Goal: Check status: Check status

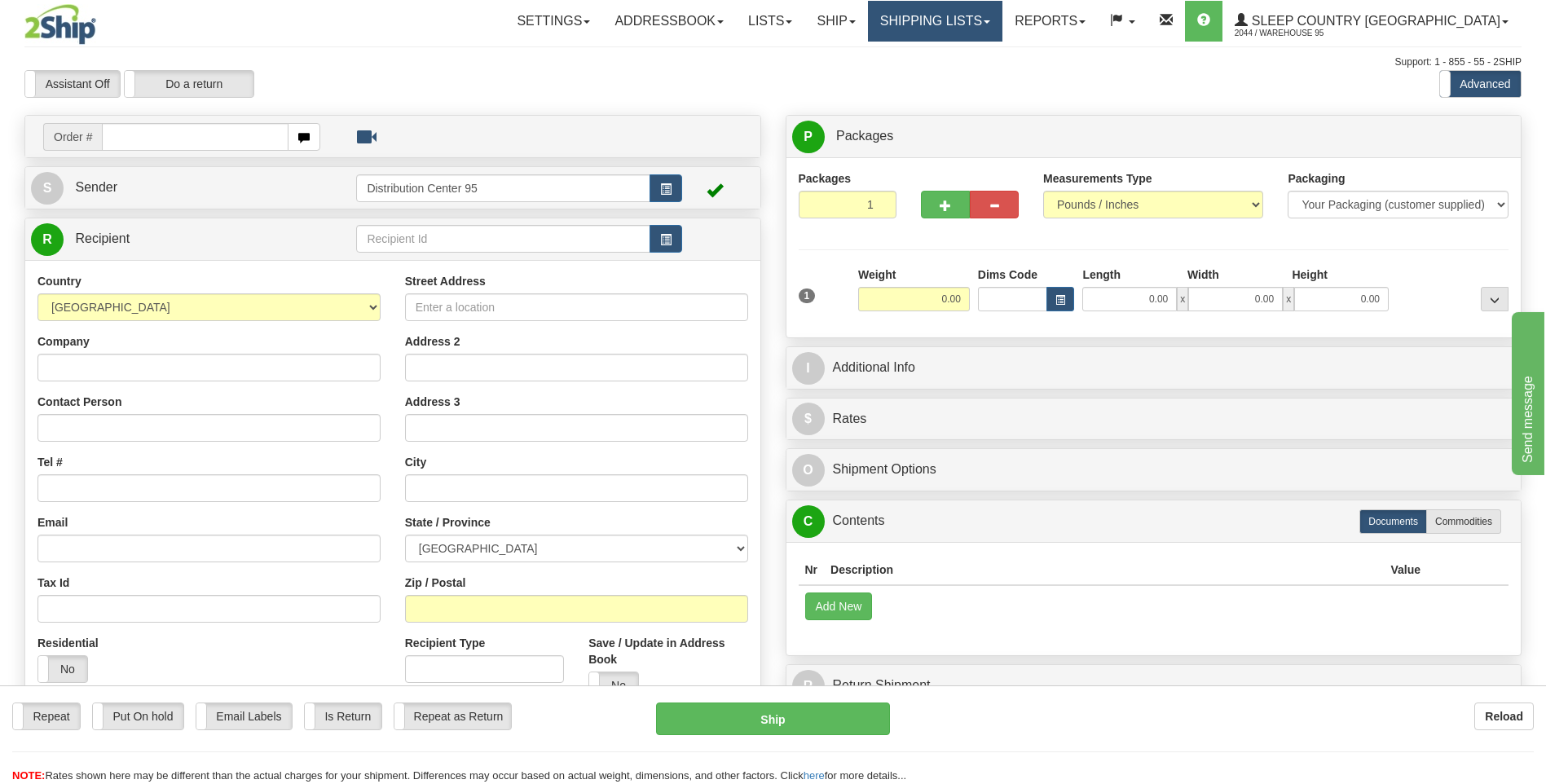
click at [1002, 22] on link "Shipping lists" at bounding box center [935, 21] width 134 height 41
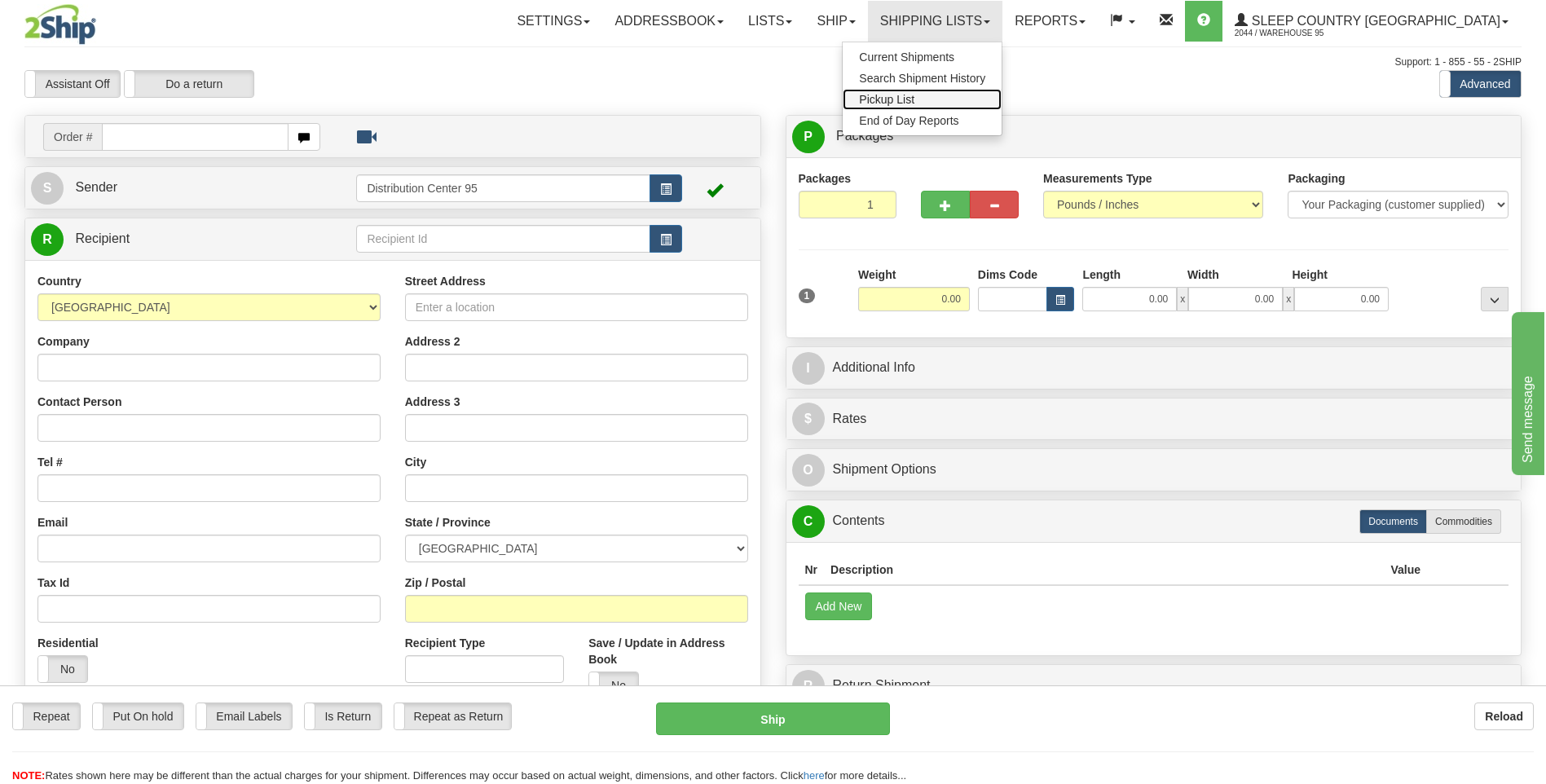
click at [914, 100] on span "Pickup List" at bounding box center [886, 100] width 56 height 13
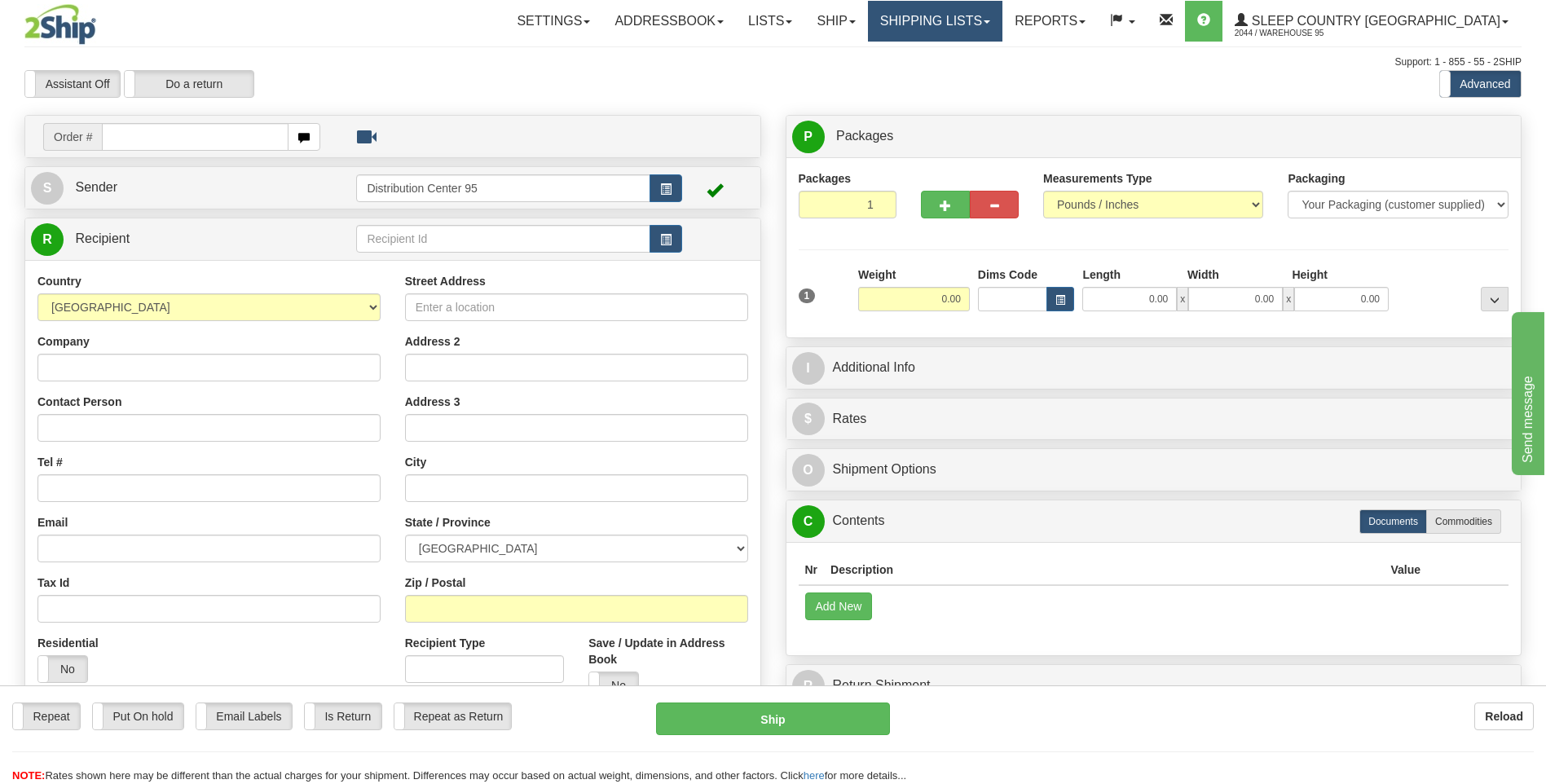
click at [1002, 27] on link "Shipping lists" at bounding box center [935, 21] width 134 height 41
click at [1002, 22] on link "Shipping lists" at bounding box center [935, 21] width 134 height 41
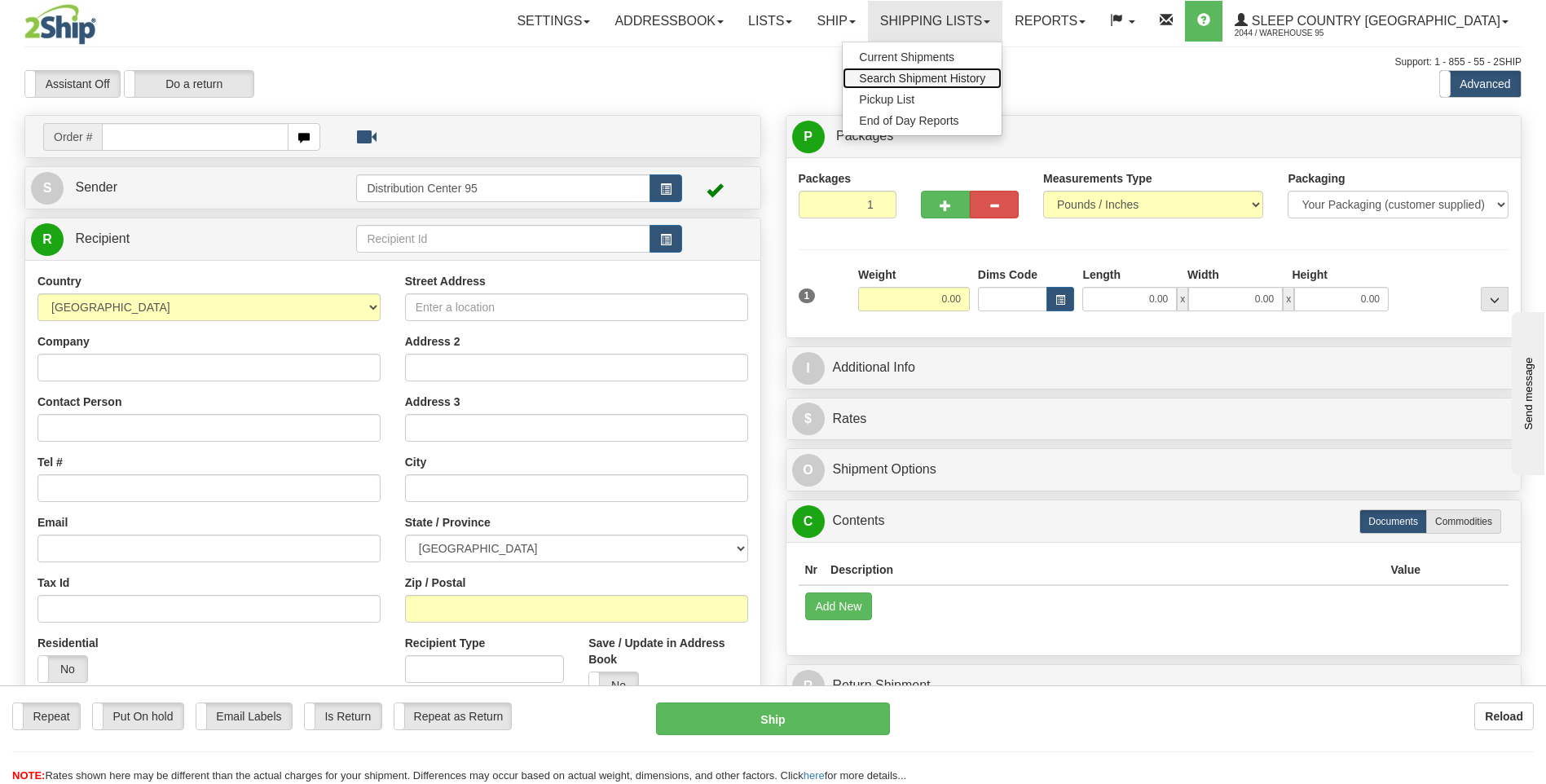
click at [984, 81] on span "Search Shipment History" at bounding box center [922, 78] width 126 height 13
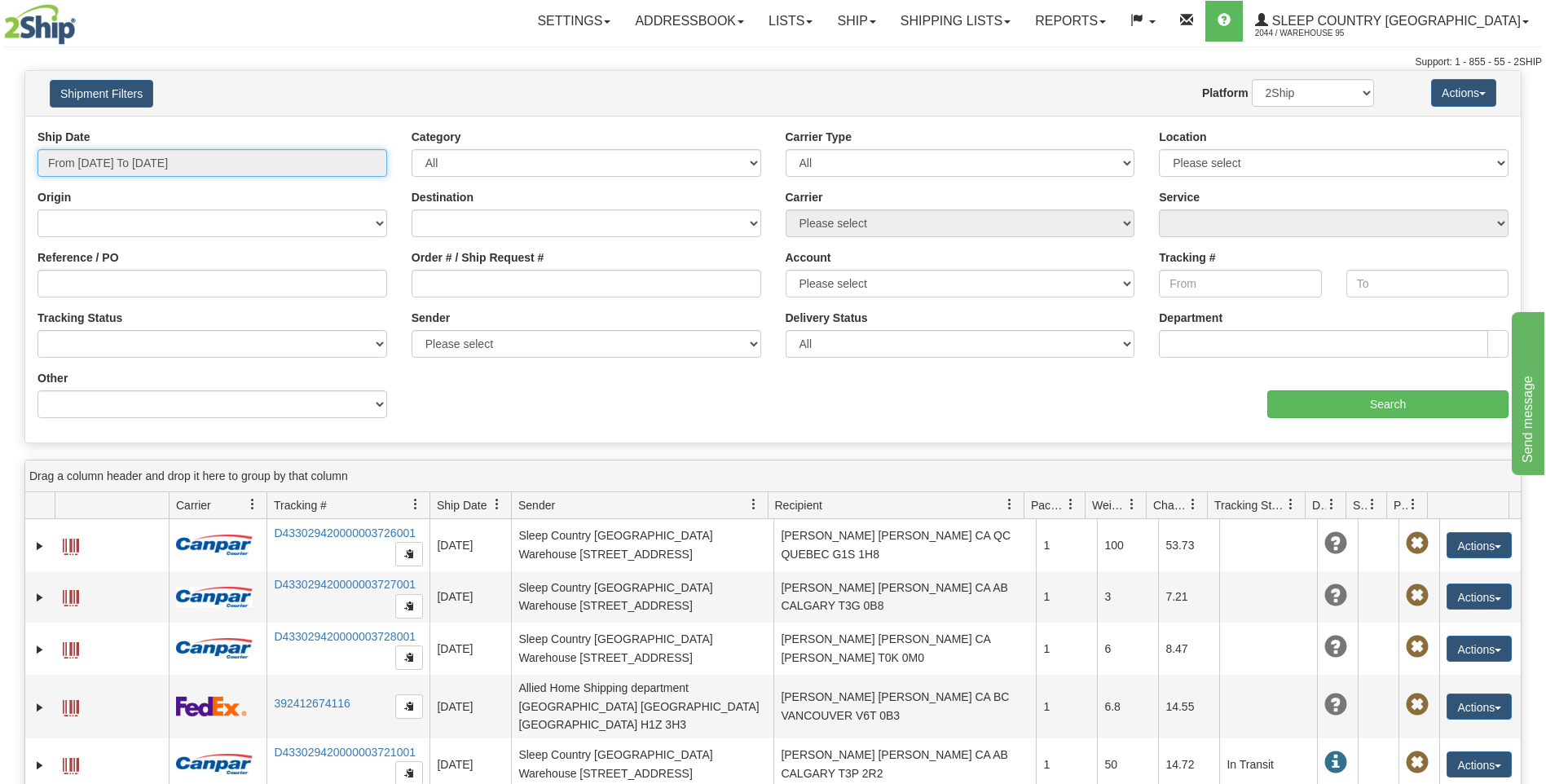
click at [191, 168] on input "From [DATE] To [DATE]" at bounding box center [212, 163] width 349 height 27
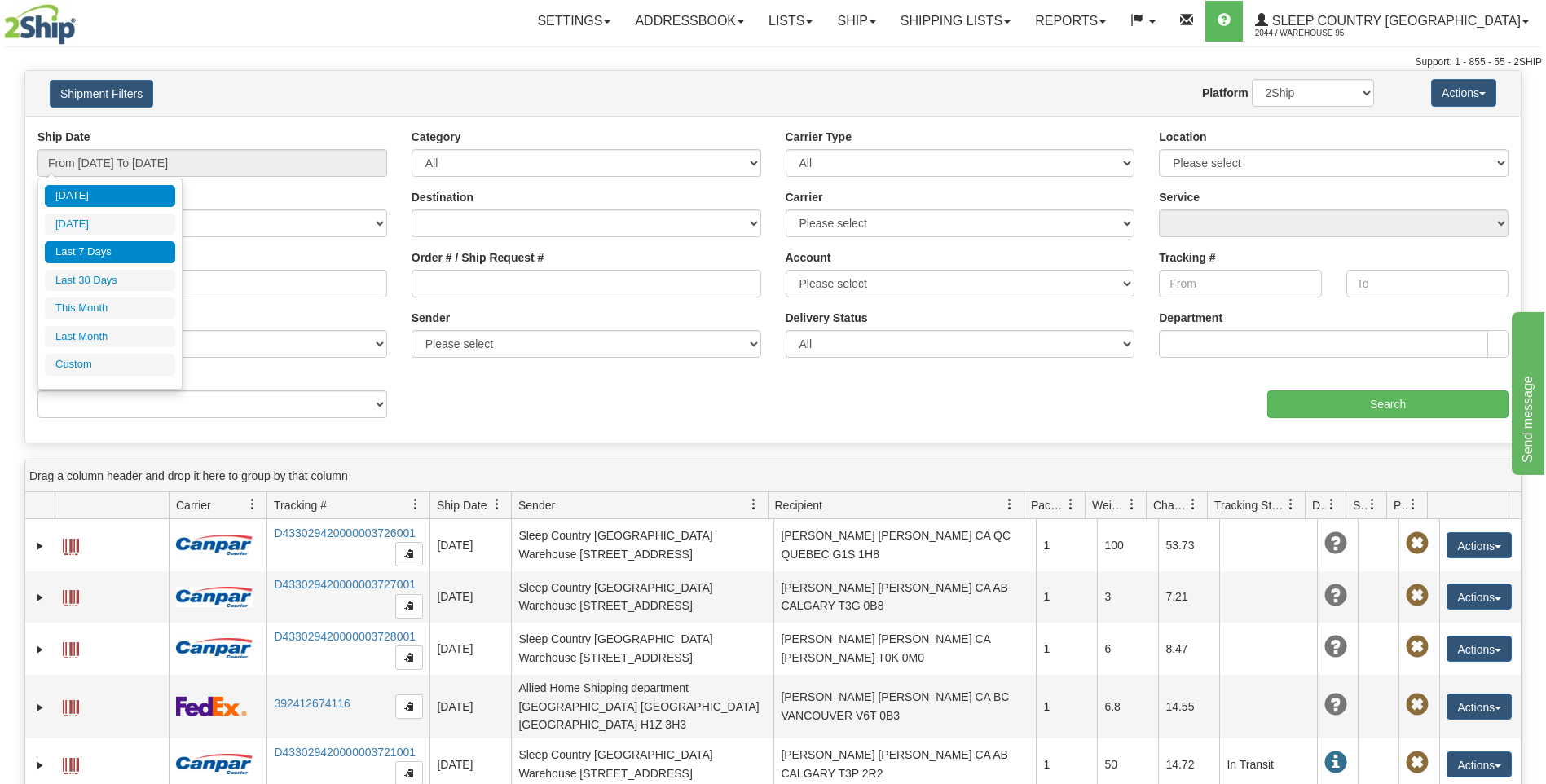
click at [106, 251] on li "Last 7 Days" at bounding box center [110, 252] width 130 height 22
type input "From [DATE] To [DATE]"
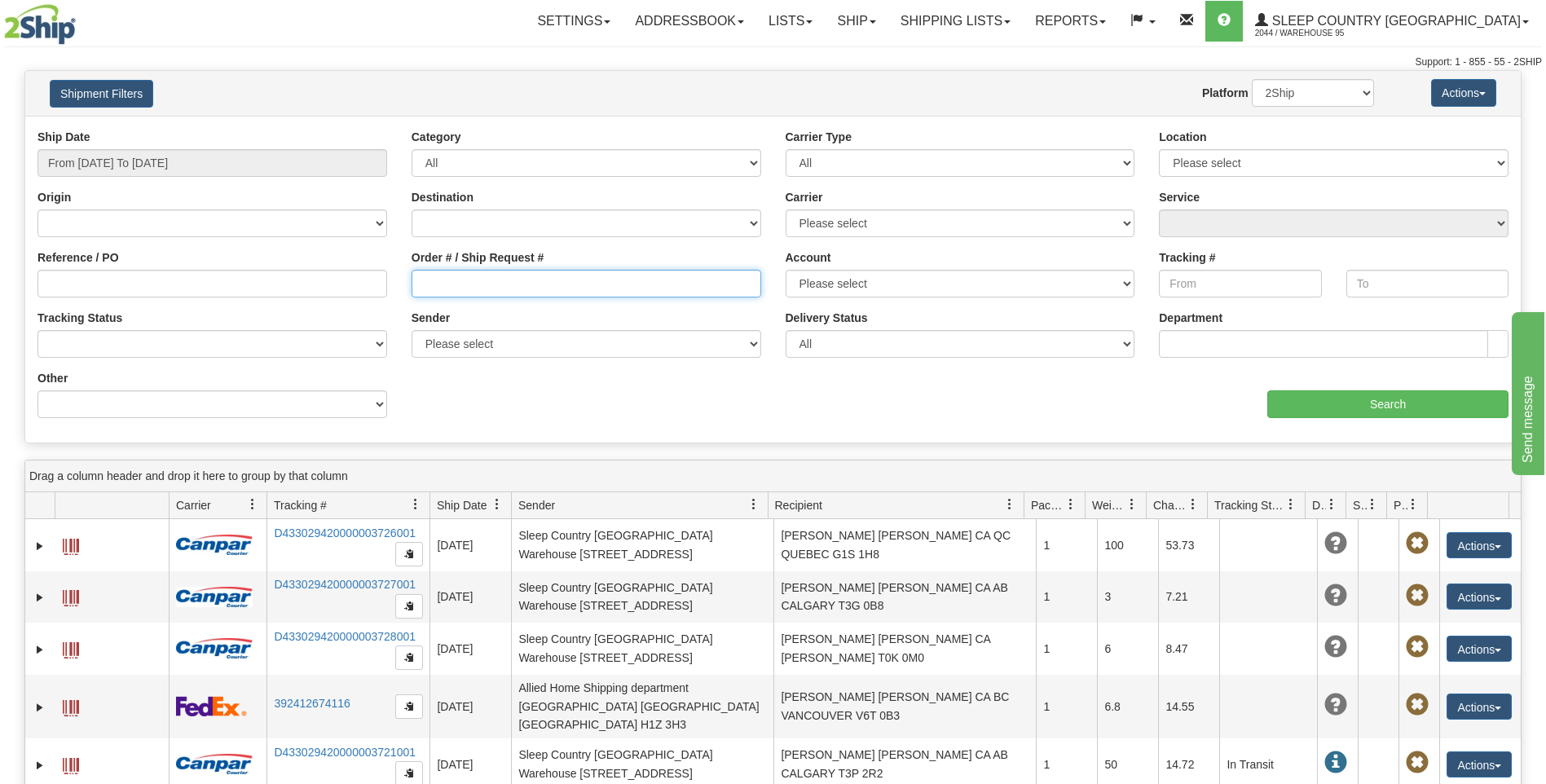
click at [471, 281] on input "Order # / Ship Request #" at bounding box center [586, 283] width 349 height 27
paste input "9000I011975"
type input "9000I011975"
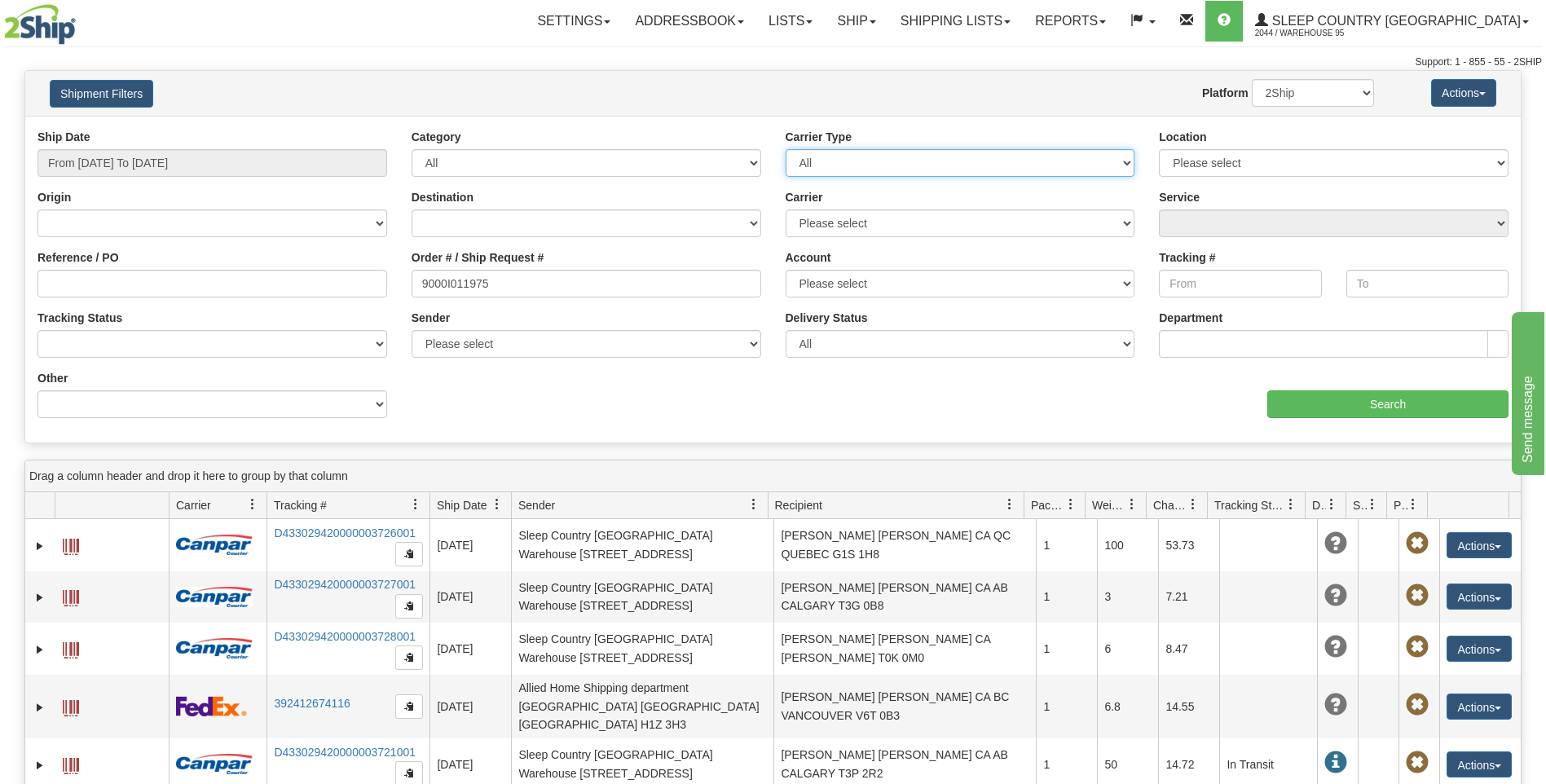
drag, startPoint x: 1114, startPoint y: 158, endPoint x: 1089, endPoint y: 163, distance: 25.5
click at [1114, 158] on select "All Most Common Small Package (Parcel / Courier) International Less Than Truckl…" at bounding box center [960, 163] width 349 height 27
click at [1065, 168] on select "All Most Common Small Package (Parcel / Courier) International Less Than Truckl…" at bounding box center [960, 163] width 349 height 27
click at [923, 224] on select "Please select [GEOGRAPHIC_DATA] Post Canpar FedEx Express® My Carrier Purolator…" at bounding box center [960, 222] width 349 height 27
click at [905, 224] on select "Please select [GEOGRAPHIC_DATA] Post Canpar FedEx Express® My Carrier Purolator…" at bounding box center [960, 222] width 349 height 27
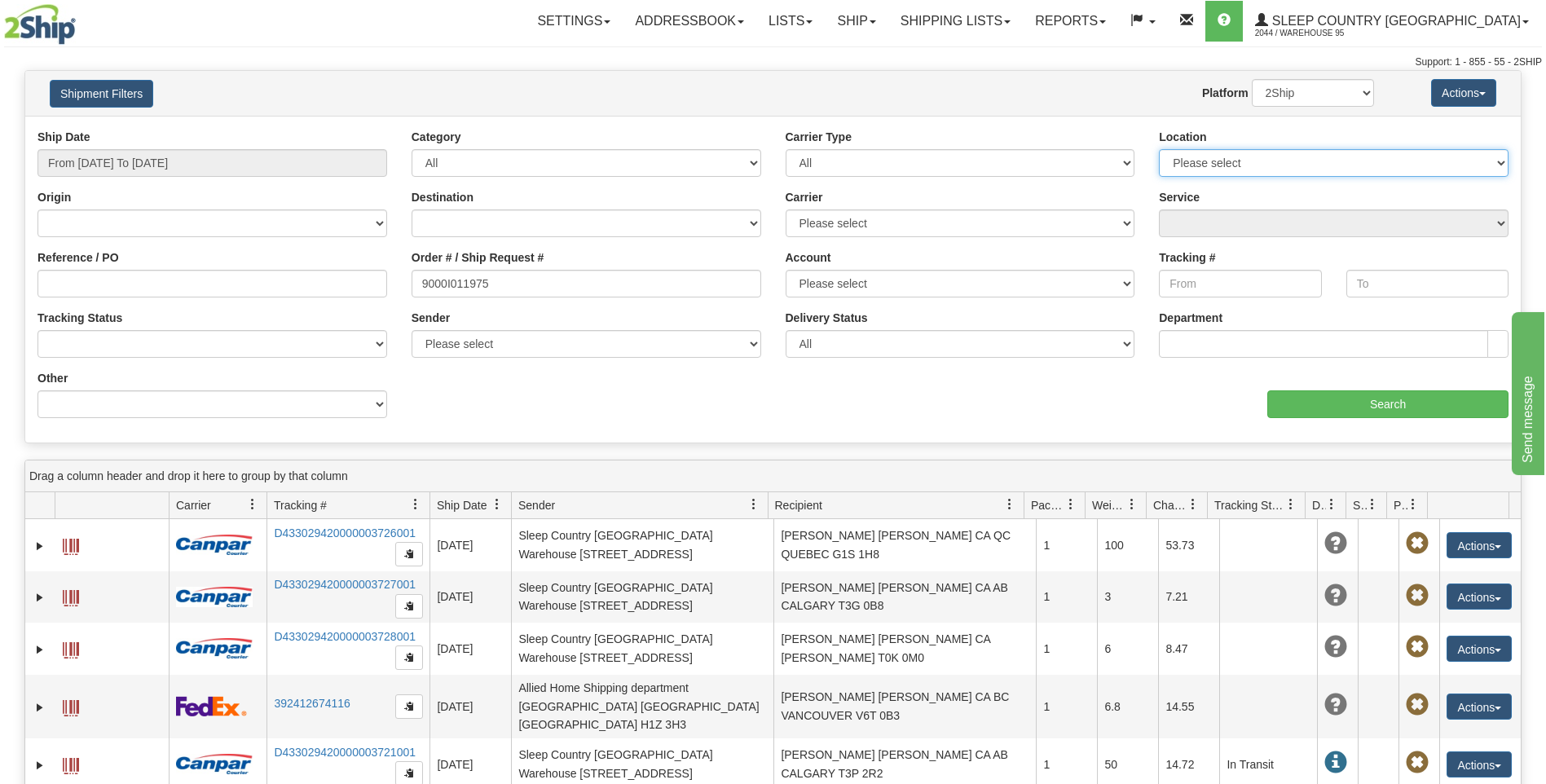
click at [1239, 164] on select "Please select 95 [PERSON_NAME] DUVET SINCA SSNOW FASUS NEW" at bounding box center [1333, 163] width 349 height 27
select select "3945"
click at [1158, 149] on select "Please select 95 [PERSON_NAME] DUVET SINCA SSNOW FASUS NEW" at bounding box center [1333, 163] width 349 height 27
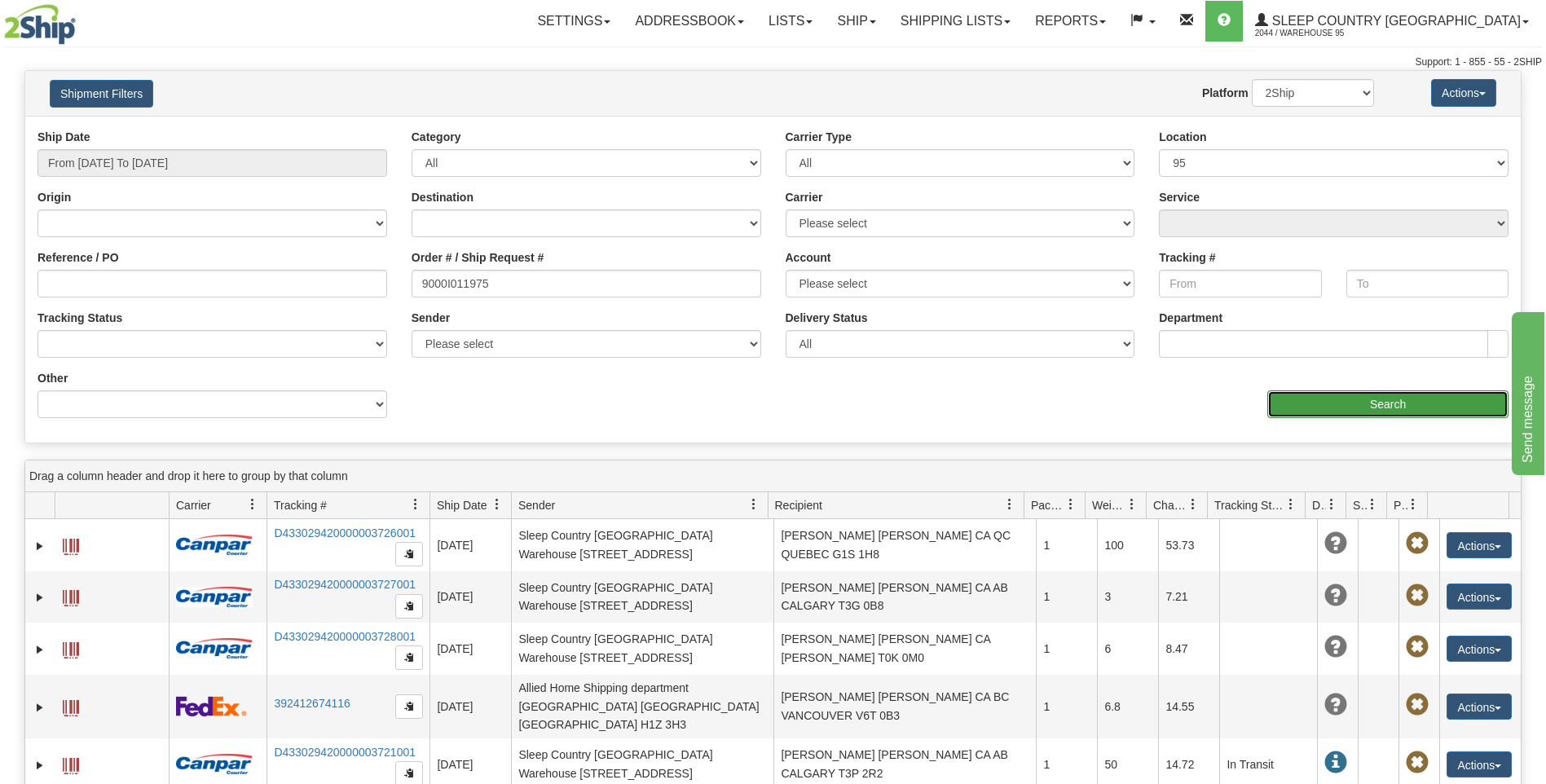
click at [1368, 399] on input "Search" at bounding box center [1387, 403] width 241 height 27
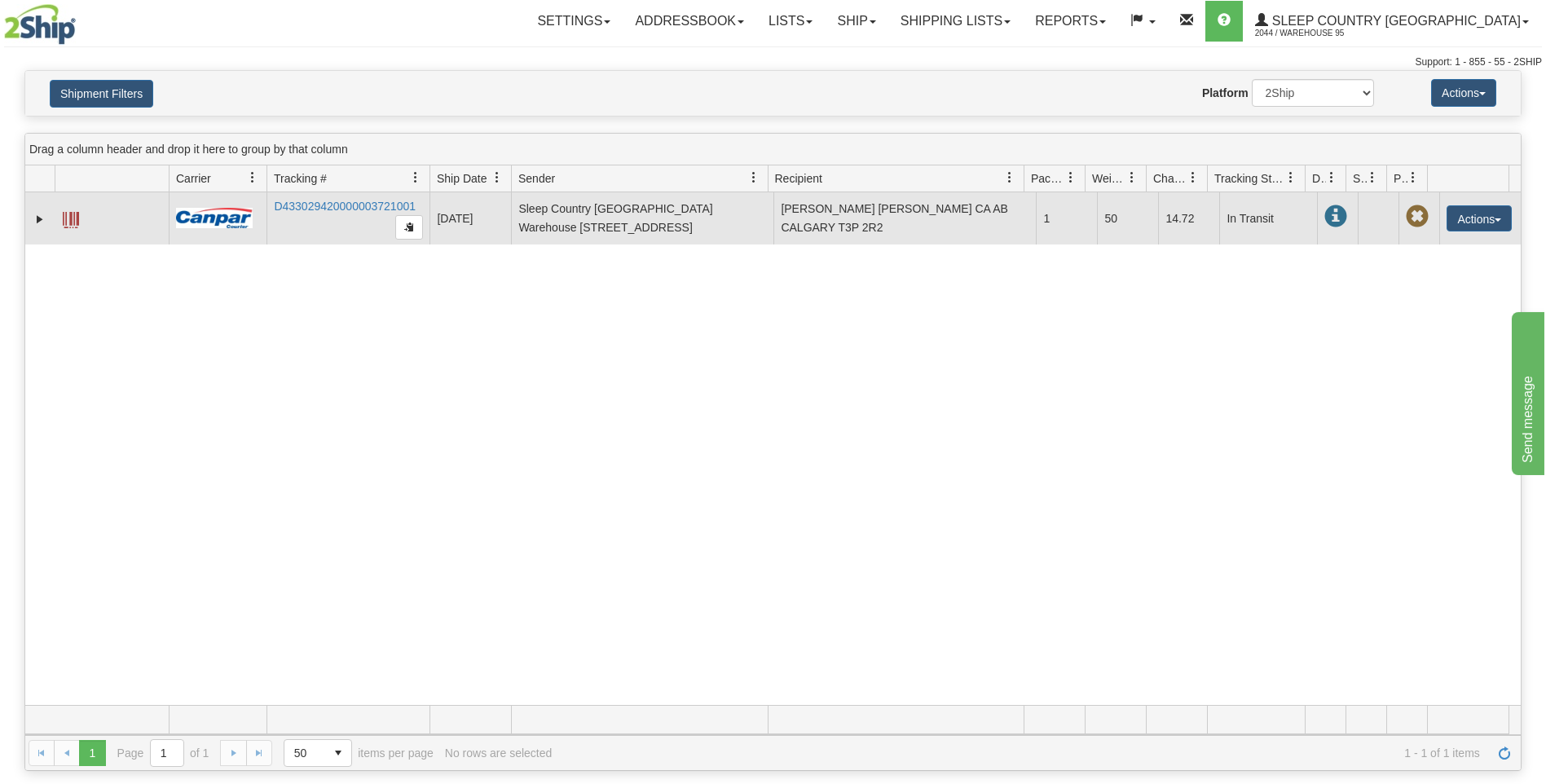
click at [75, 215] on span at bounding box center [71, 220] width 17 height 17
